Goal: Task Accomplishment & Management: Use online tool/utility

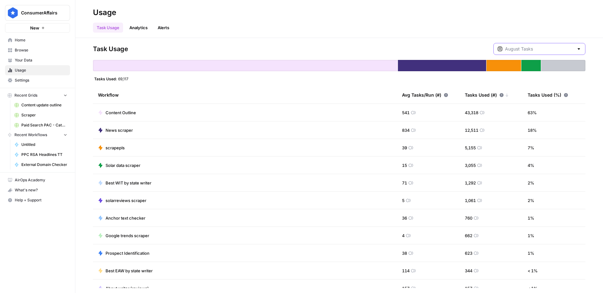
click at [531, 49] on input "text" at bounding box center [539, 49] width 69 height 6
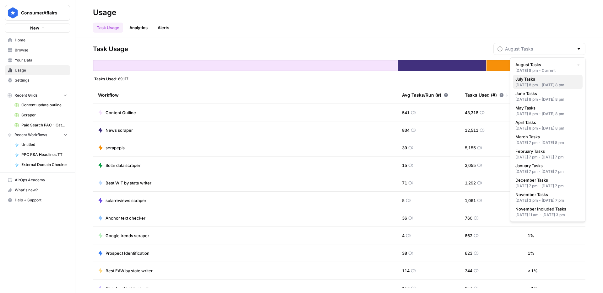
click at [530, 86] on div "[DATE] 8 pm - [DATE] 8 pm" at bounding box center [547, 85] width 65 height 6
type input "July Tasks"
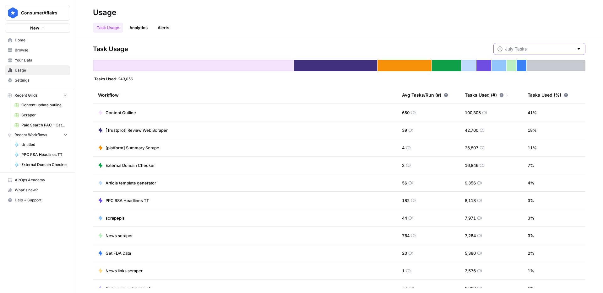
click at [555, 49] on input "text" at bounding box center [539, 49] width 69 height 6
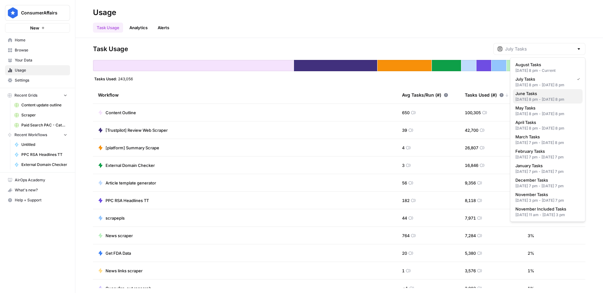
click at [535, 102] on div "[DATE] 8 pm - [DATE] 8 pm" at bounding box center [547, 100] width 65 height 6
type input "June Tasks"
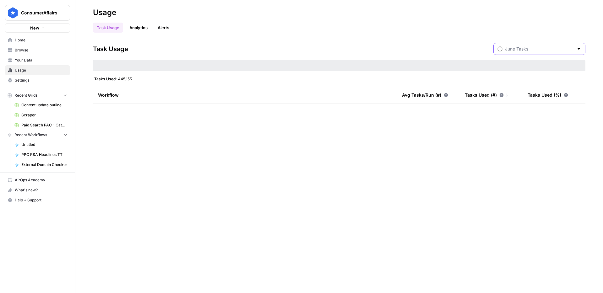
click at [541, 50] on input "text" at bounding box center [539, 49] width 69 height 6
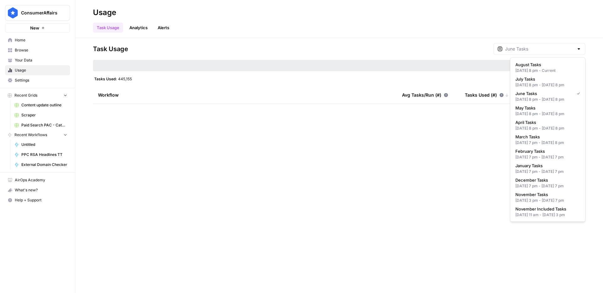
type input "June Tasks"
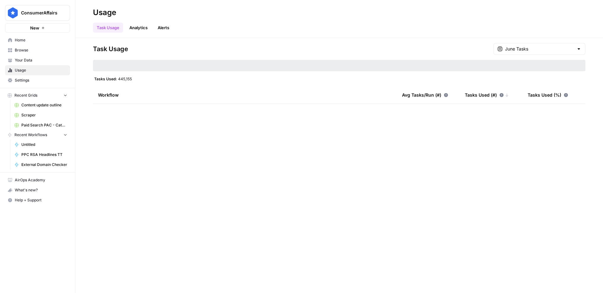
click at [437, 49] on div "Task Usage June Tasks" at bounding box center [339, 49] width 493 height 12
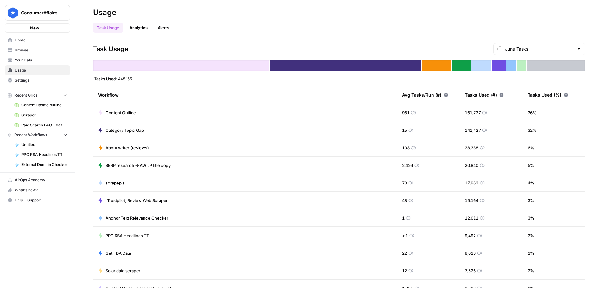
click at [125, 132] on span "Category Topic Gap" at bounding box center [125, 130] width 38 height 6
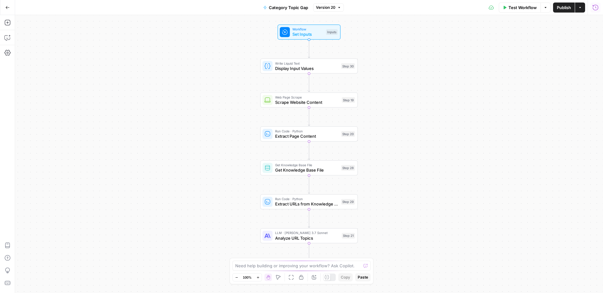
click at [597, 12] on button "Run History" at bounding box center [596, 8] width 10 height 10
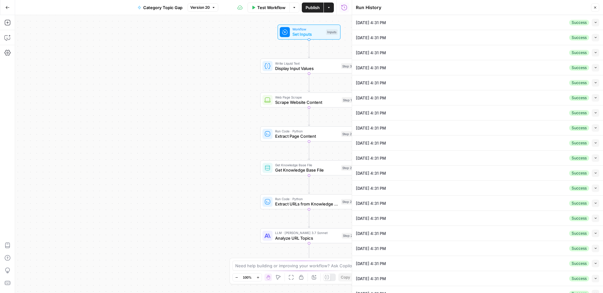
click at [425, 24] on div "[DATE] 4:31 PM Success Collapse" at bounding box center [477, 22] width 243 height 15
click at [596, 24] on span "button" at bounding box center [595, 22] width 3 height 3
type input "[URL][DOMAIN_NAME]"
type input "[DOMAIN_NAME]"
type input "Personal Loans"
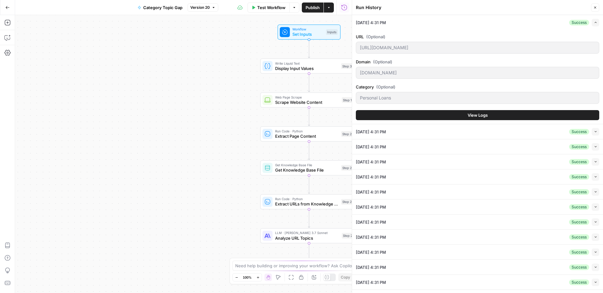
click at [482, 117] on span "View Logs" at bounding box center [478, 115] width 20 height 6
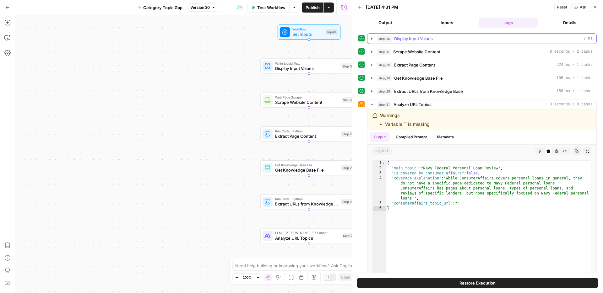
click at [441, 40] on div "step_30 Display Input Values 7 ms" at bounding box center [485, 38] width 216 height 6
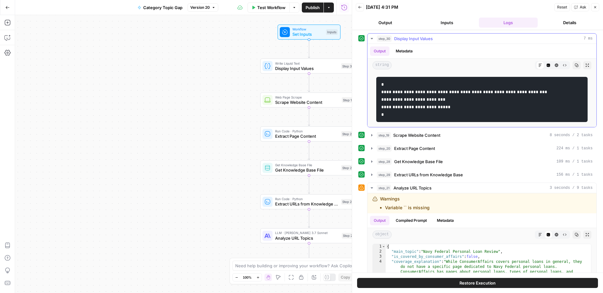
click at [441, 40] on div "step_30 Display Input Values 7 ms" at bounding box center [485, 38] width 216 height 6
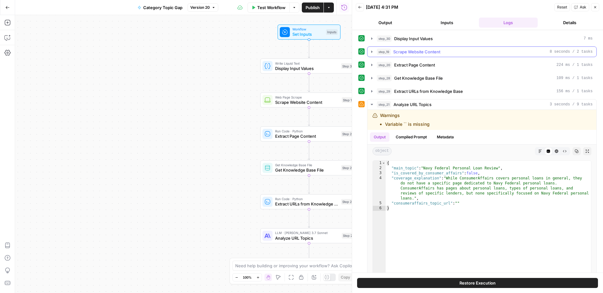
click at [430, 52] on span "Scrape Website Content" at bounding box center [416, 52] width 47 height 6
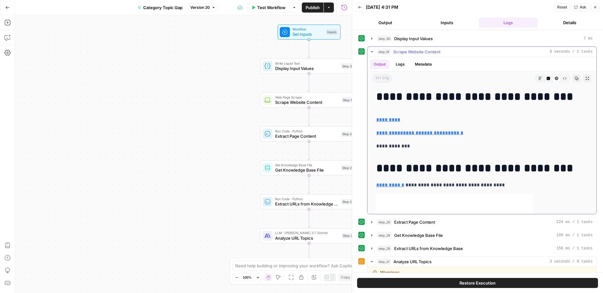
click at [430, 51] on span "Scrape Website Content" at bounding box center [416, 52] width 47 height 6
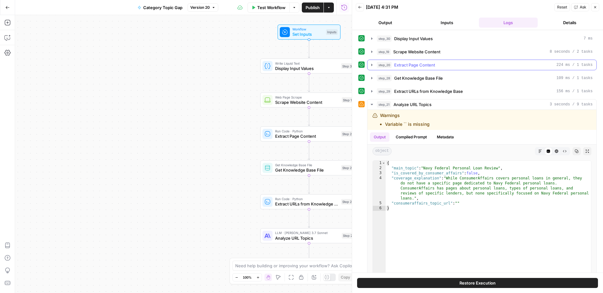
click at [428, 67] on span "Extract Page Content" at bounding box center [414, 65] width 41 height 6
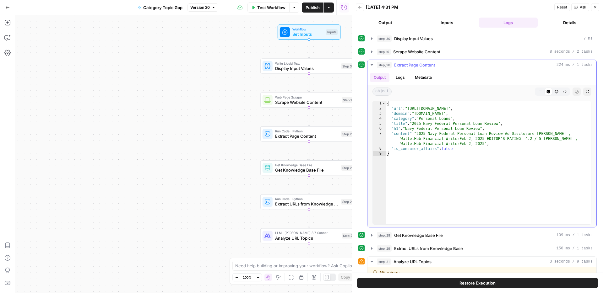
click at [428, 67] on span "Extract Page Content" at bounding box center [414, 65] width 41 height 6
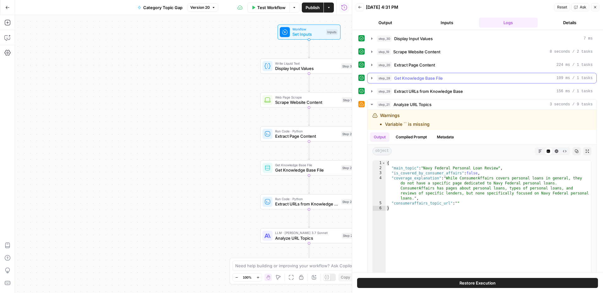
click at [421, 83] on button "step_28 Get Knowledge Base File 109 ms / 1 tasks" at bounding box center [482, 78] width 229 height 10
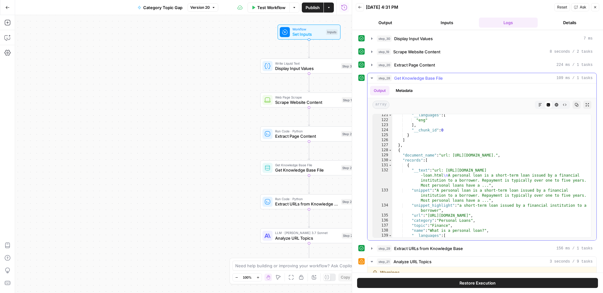
scroll to position [411, 0]
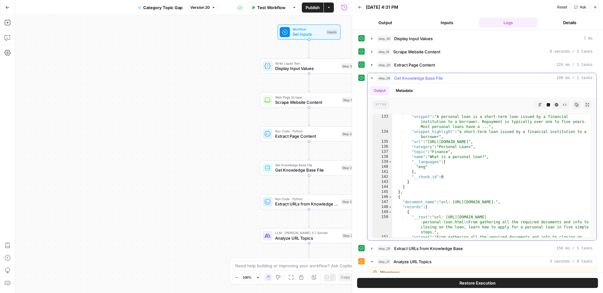
click at [431, 75] on span "Get Knowledge Base File" at bounding box center [418, 78] width 49 height 6
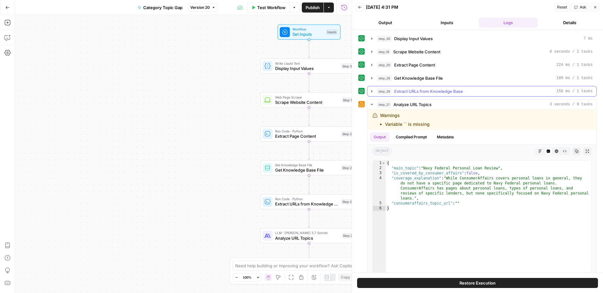
click at [431, 92] on span "Extract URLs from Knowledge Base" at bounding box center [428, 91] width 69 height 6
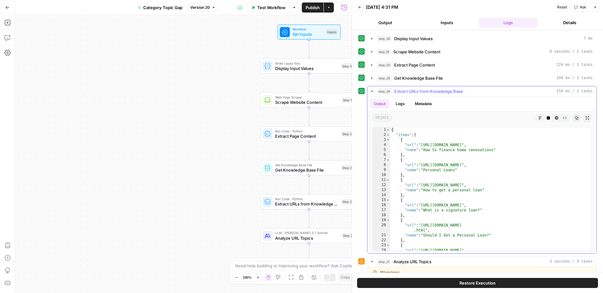
click at [431, 92] on span "Extract URLs from Knowledge Base" at bounding box center [428, 91] width 69 height 6
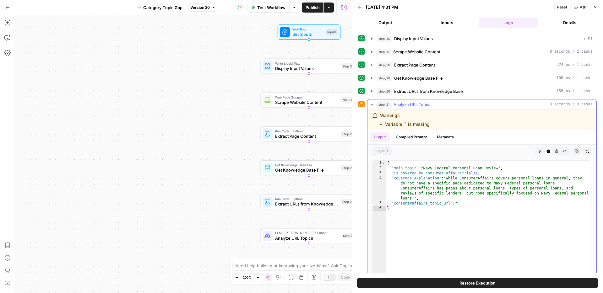
click at [431, 104] on span "Analyze URL Topics" at bounding box center [413, 104] width 38 height 6
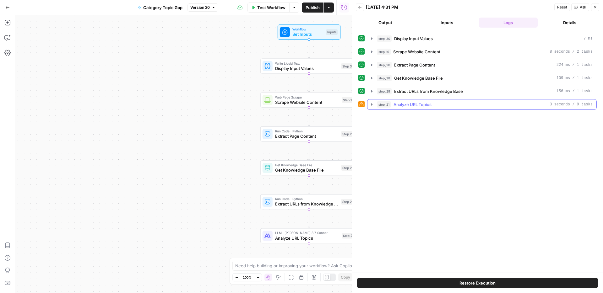
click at [431, 104] on span "Analyze URL Topics" at bounding box center [413, 104] width 38 height 6
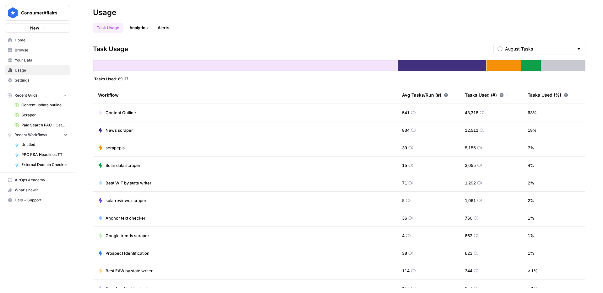
click at [536, 58] on div "Task Usage August Tasks Tasks Used: 69,117 Workflow Avg Tasks/Run (#) Tasks Use…" at bounding box center [339, 165] width 493 height 245
click at [538, 50] on input "text" at bounding box center [539, 49] width 69 height 6
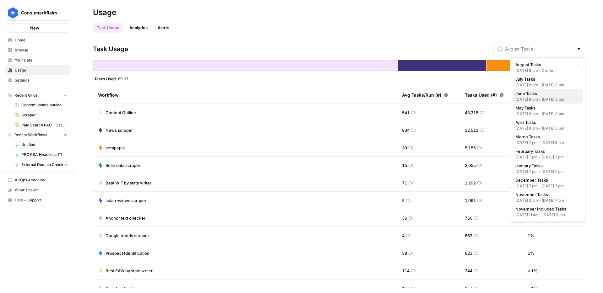
click at [535, 102] on div "[DATE] 8 pm - [DATE] 8 pm" at bounding box center [547, 100] width 65 height 6
type input "June Tasks"
